Goal: Information Seeking & Learning: Learn about a topic

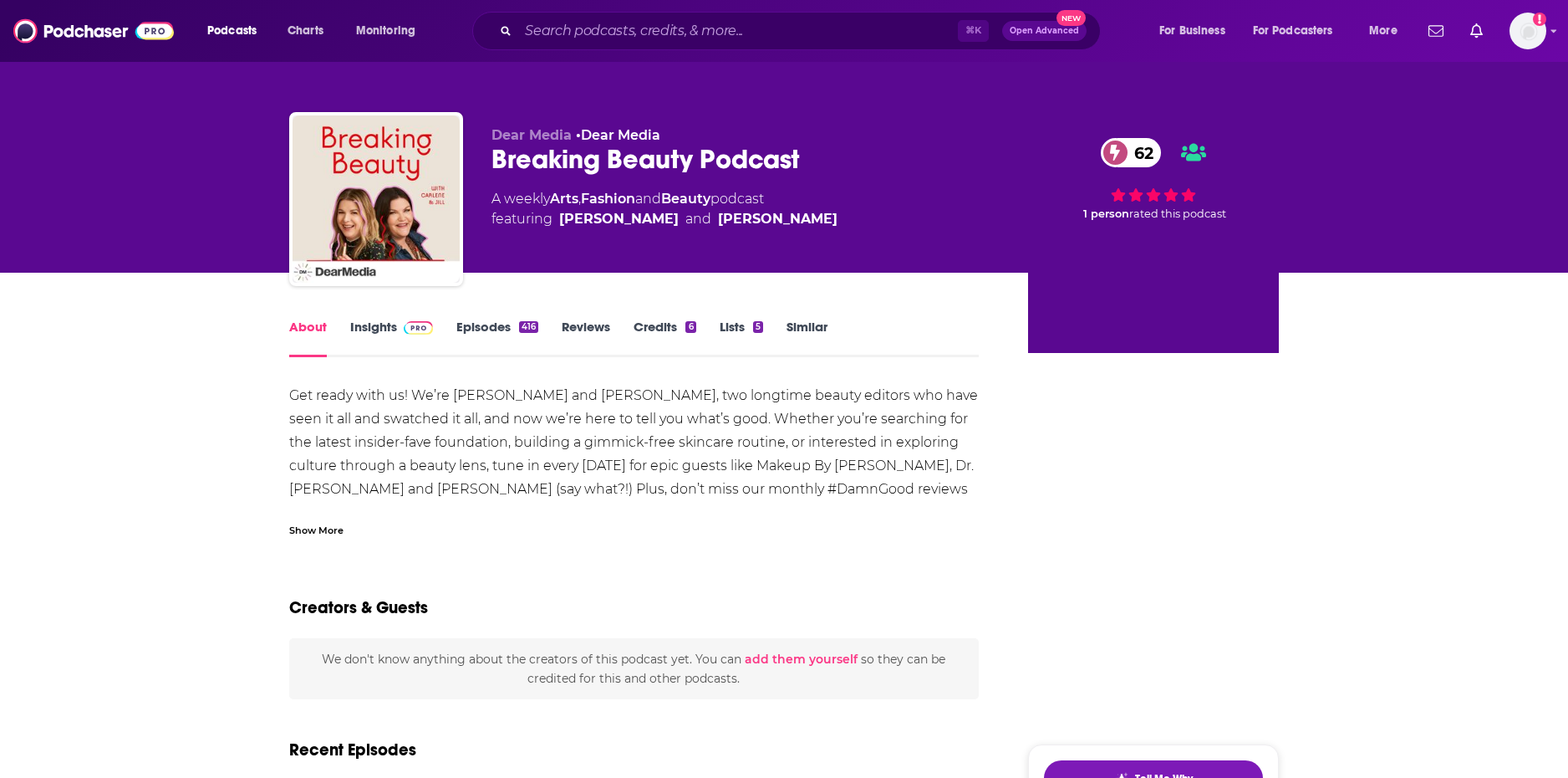
click at [379, 334] on link "Insights" at bounding box center [391, 338] width 82 height 38
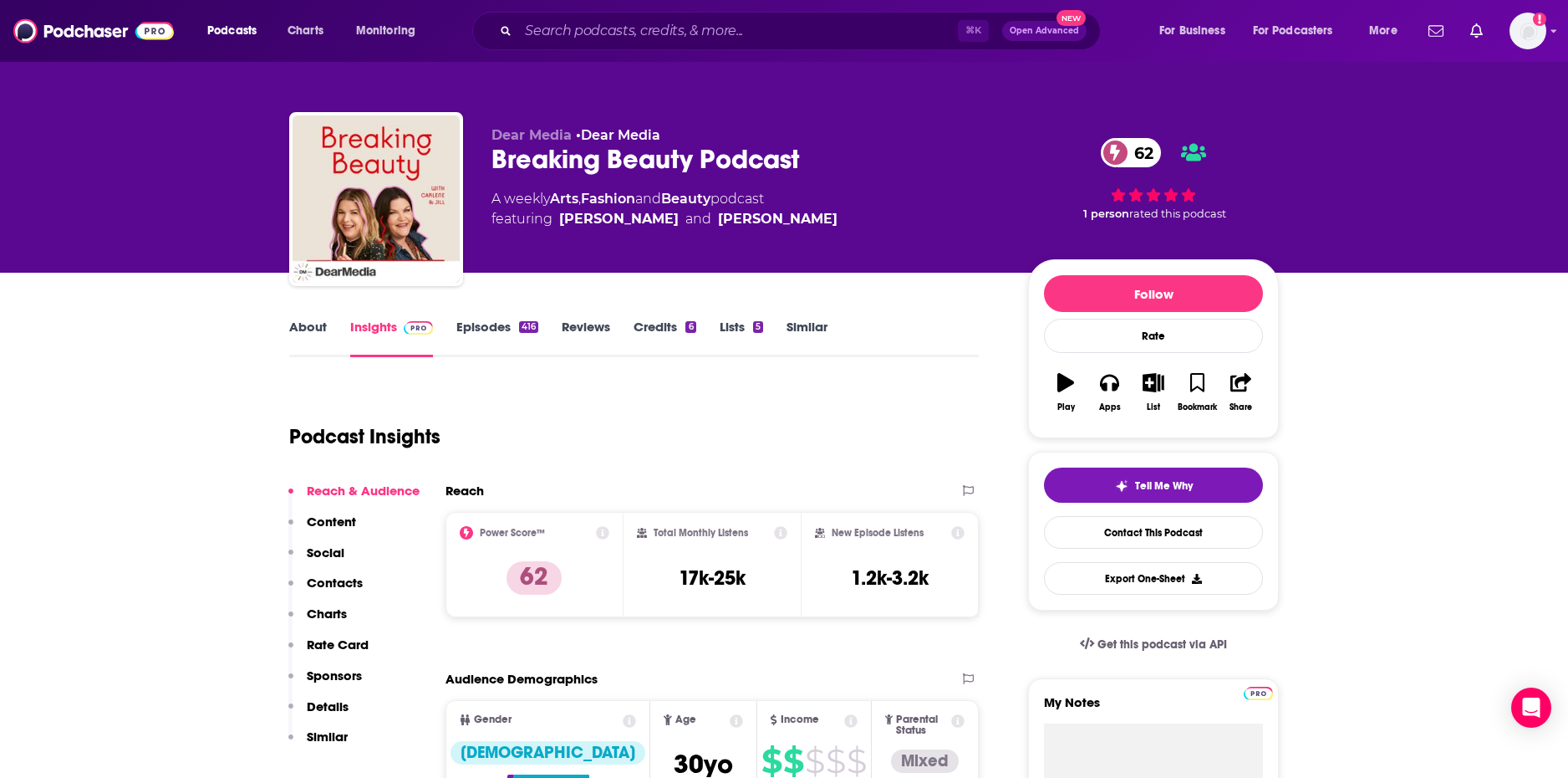
click at [492, 338] on link "Episodes 416" at bounding box center [496, 338] width 82 height 38
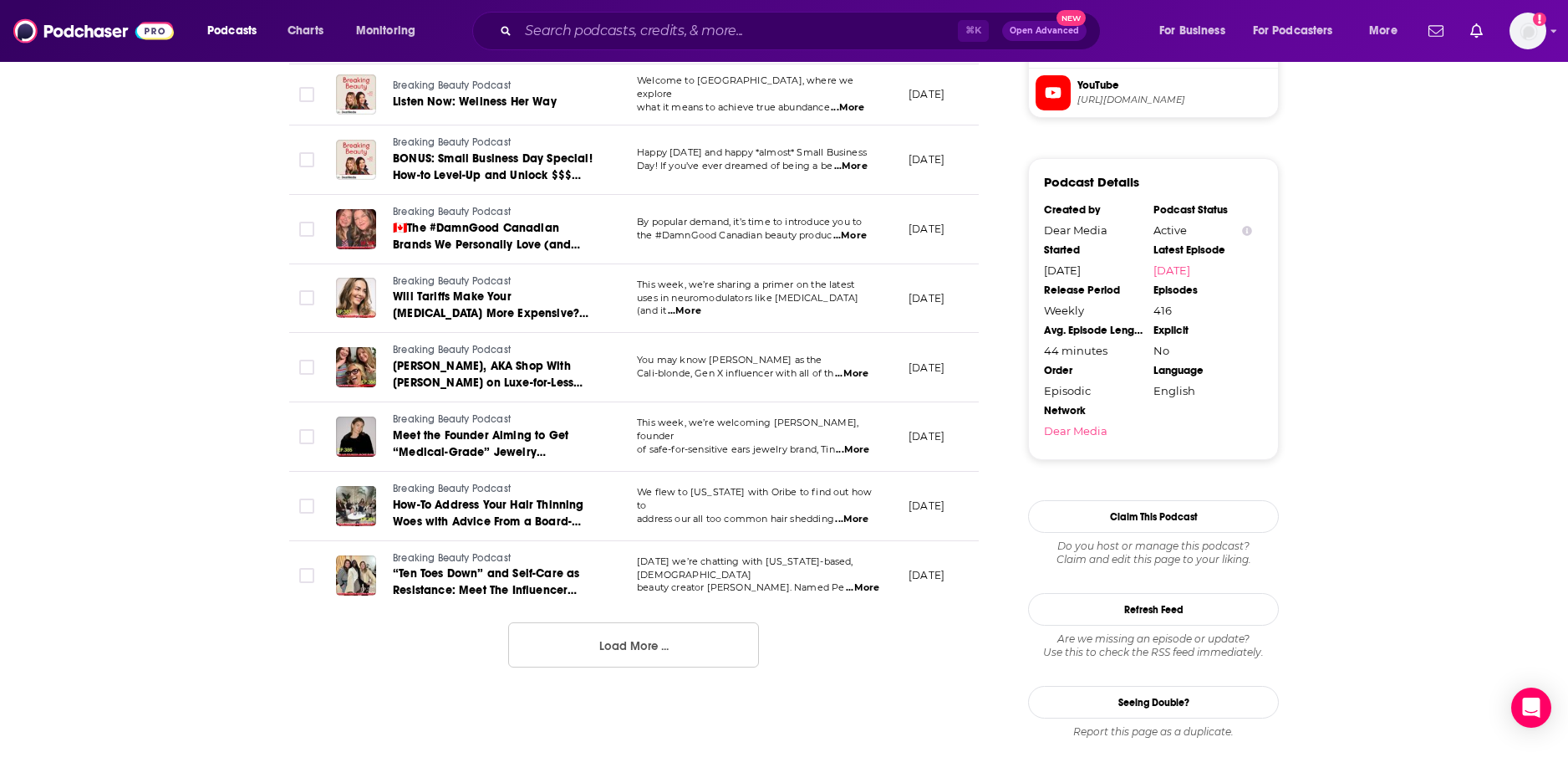
scroll to position [1609, 0]
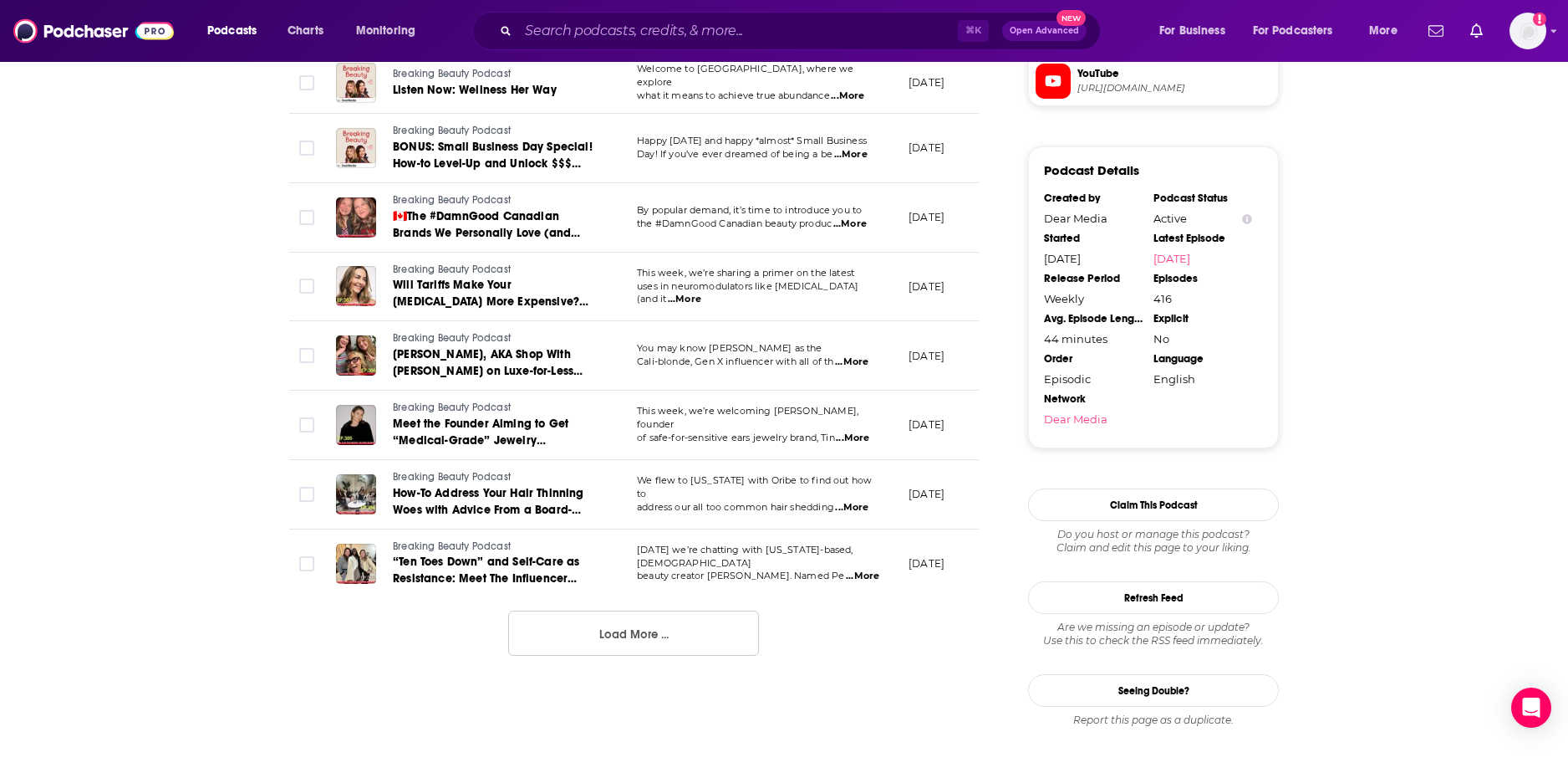
click at [647, 646] on button "Load More ..." at bounding box center [634, 632] width 251 height 45
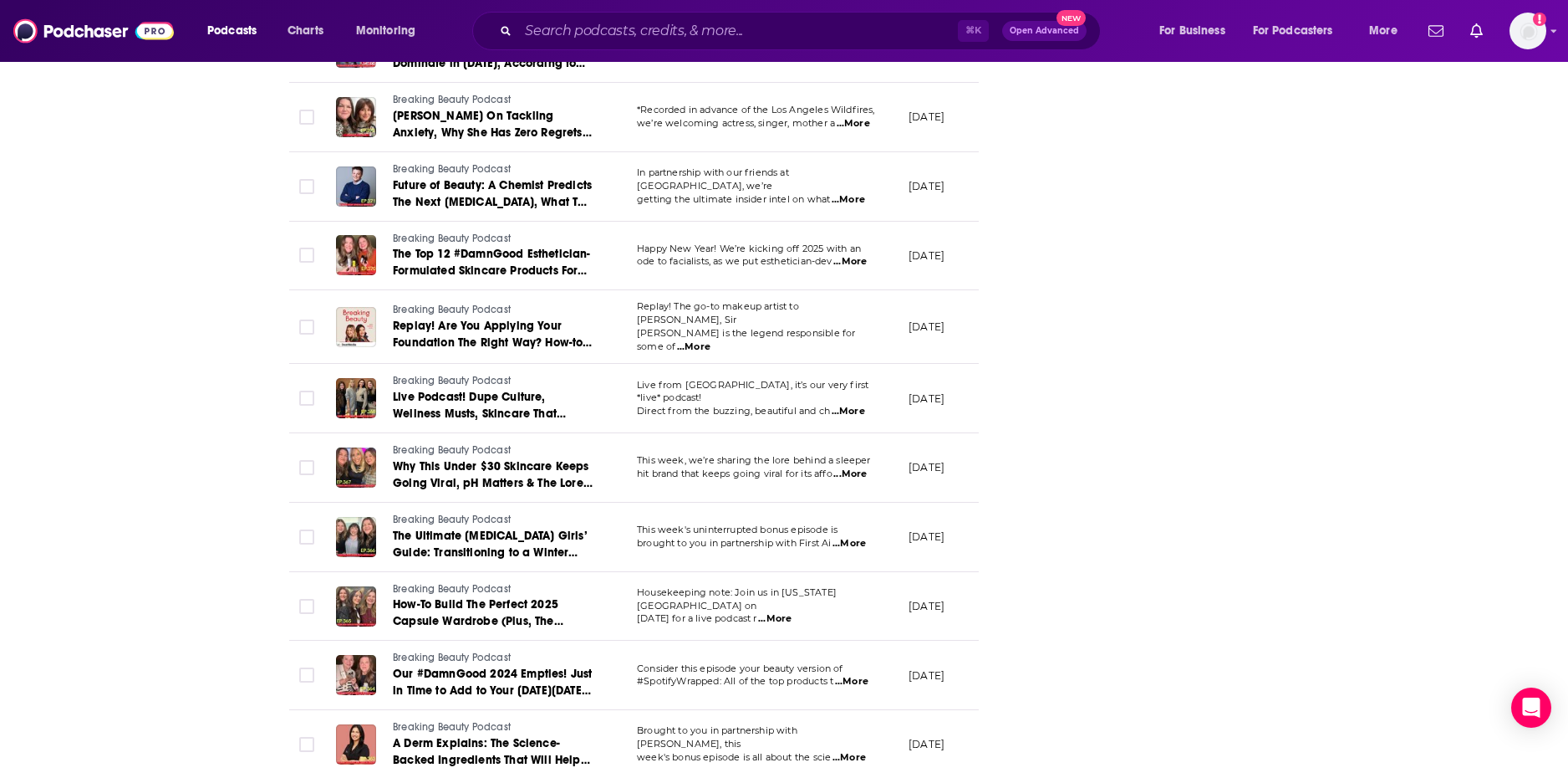
scroll to position [2824, 0]
